Goal: Information Seeking & Learning: Learn about a topic

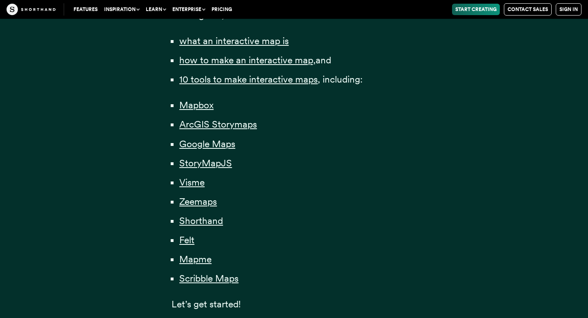
scroll to position [627, 0]
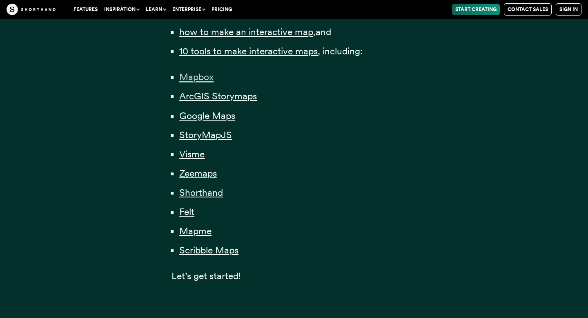
click at [205, 78] on span "Mapbox" at bounding box center [196, 77] width 34 height 12
click at [203, 94] on span "ArcGIS Storymaps" at bounding box center [218, 96] width 78 height 12
click at [200, 141] on li "StoryMapJS" at bounding box center [297, 135] width 237 height 16
click at [199, 135] on span "StoryMapJS" at bounding box center [205, 135] width 53 height 12
click at [189, 156] on span "Visme" at bounding box center [191, 154] width 25 height 12
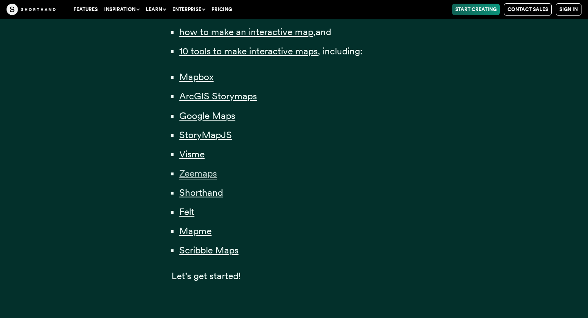
click at [193, 170] on span "Zeemaps" at bounding box center [198, 173] width 38 height 12
click at [202, 192] on span "Shorthand" at bounding box center [201, 193] width 44 height 12
click at [183, 212] on span "Felt" at bounding box center [186, 212] width 15 height 12
click at [194, 230] on span "Mapme" at bounding box center [195, 231] width 32 height 12
click at [204, 257] on li "Scribble Maps" at bounding box center [297, 250] width 237 height 16
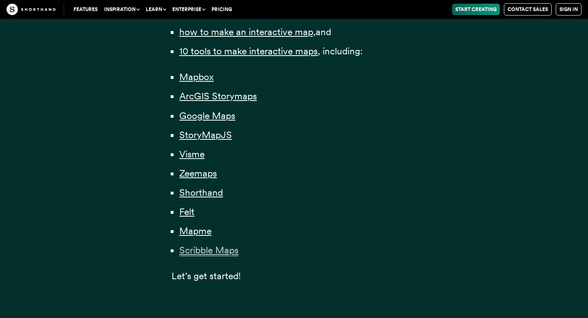
click at [207, 250] on span "Scribble Maps" at bounding box center [208, 250] width 59 height 12
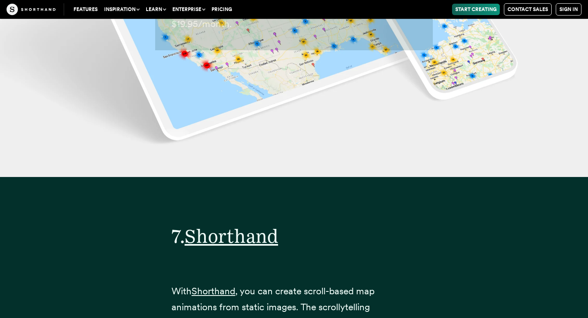
scroll to position [13619, 0]
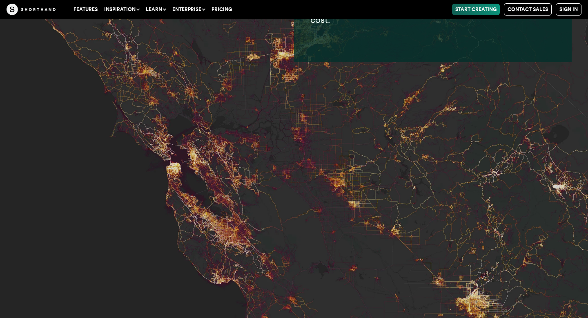
scroll to position [3787, 0]
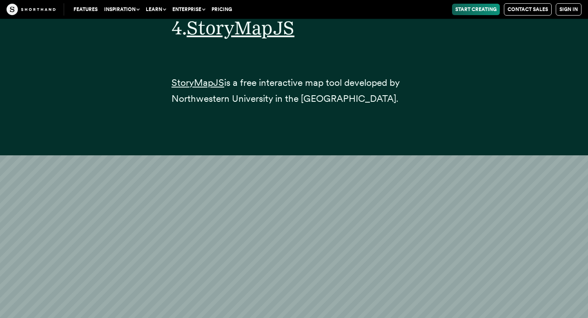
scroll to position [8696, 0]
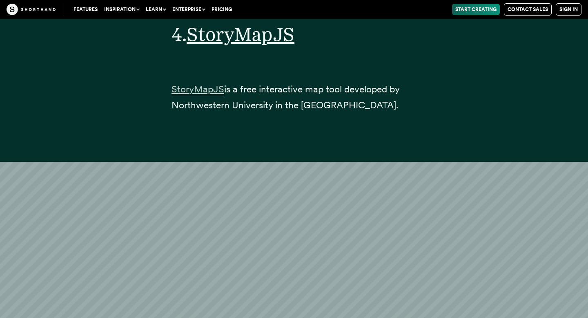
click at [209, 83] on span "StoryMapJS" at bounding box center [198, 89] width 53 height 12
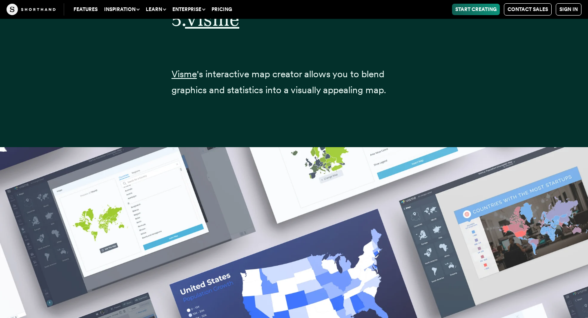
scroll to position [10624, 0]
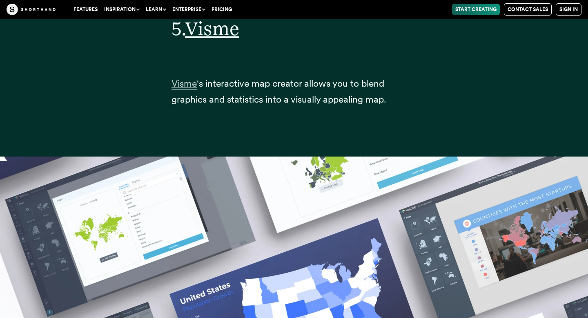
click at [191, 78] on span "Visme" at bounding box center [184, 84] width 25 height 12
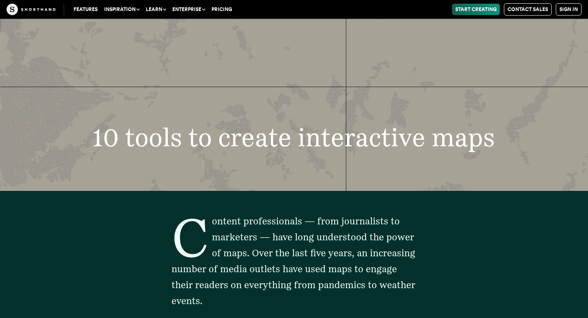
scroll to position [12218, 0]
